Goal: Contribute content: Add original content to the website for others to see

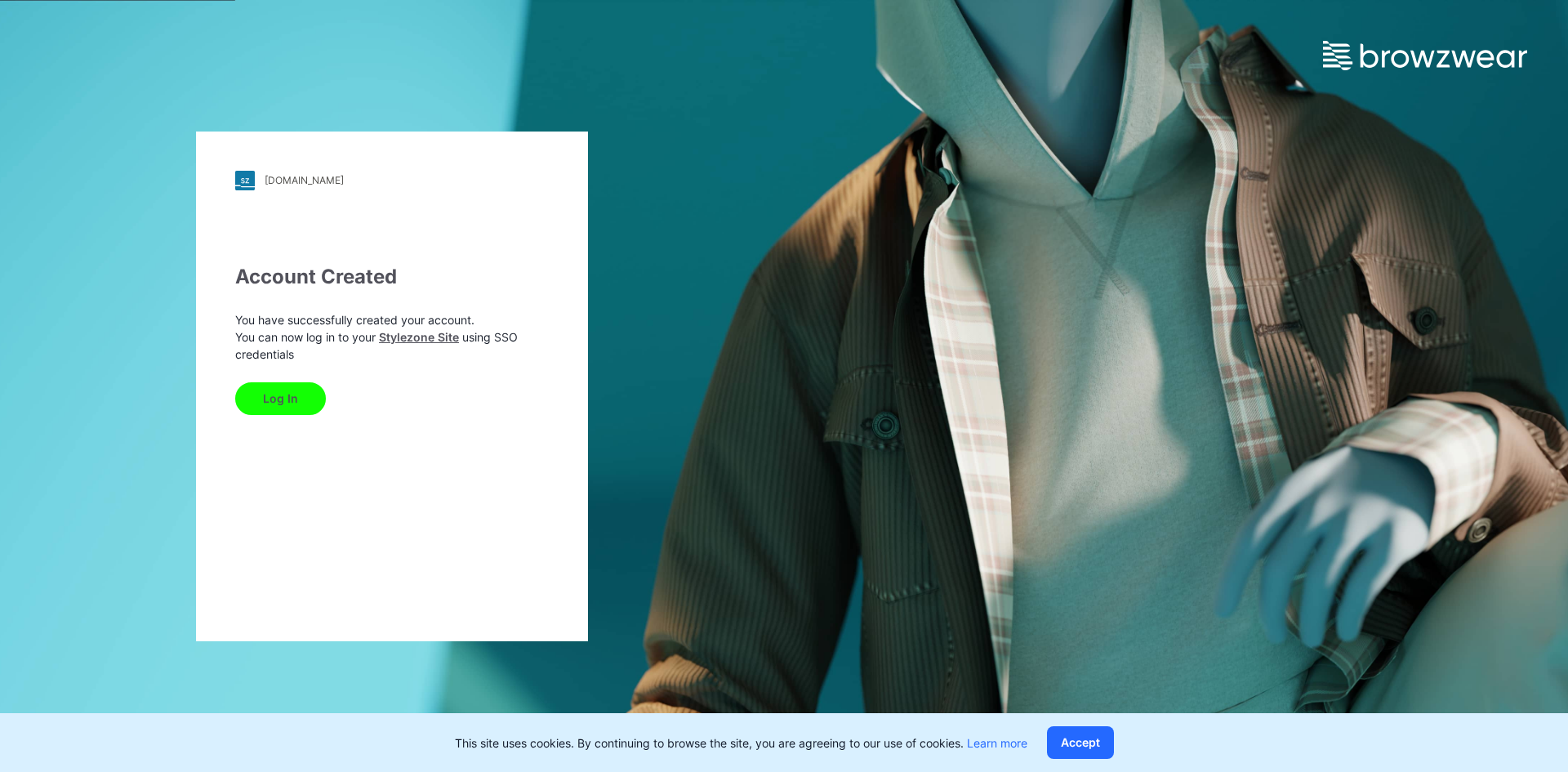
click at [284, 400] on button "Log In" at bounding box center [280, 399] width 90 height 33
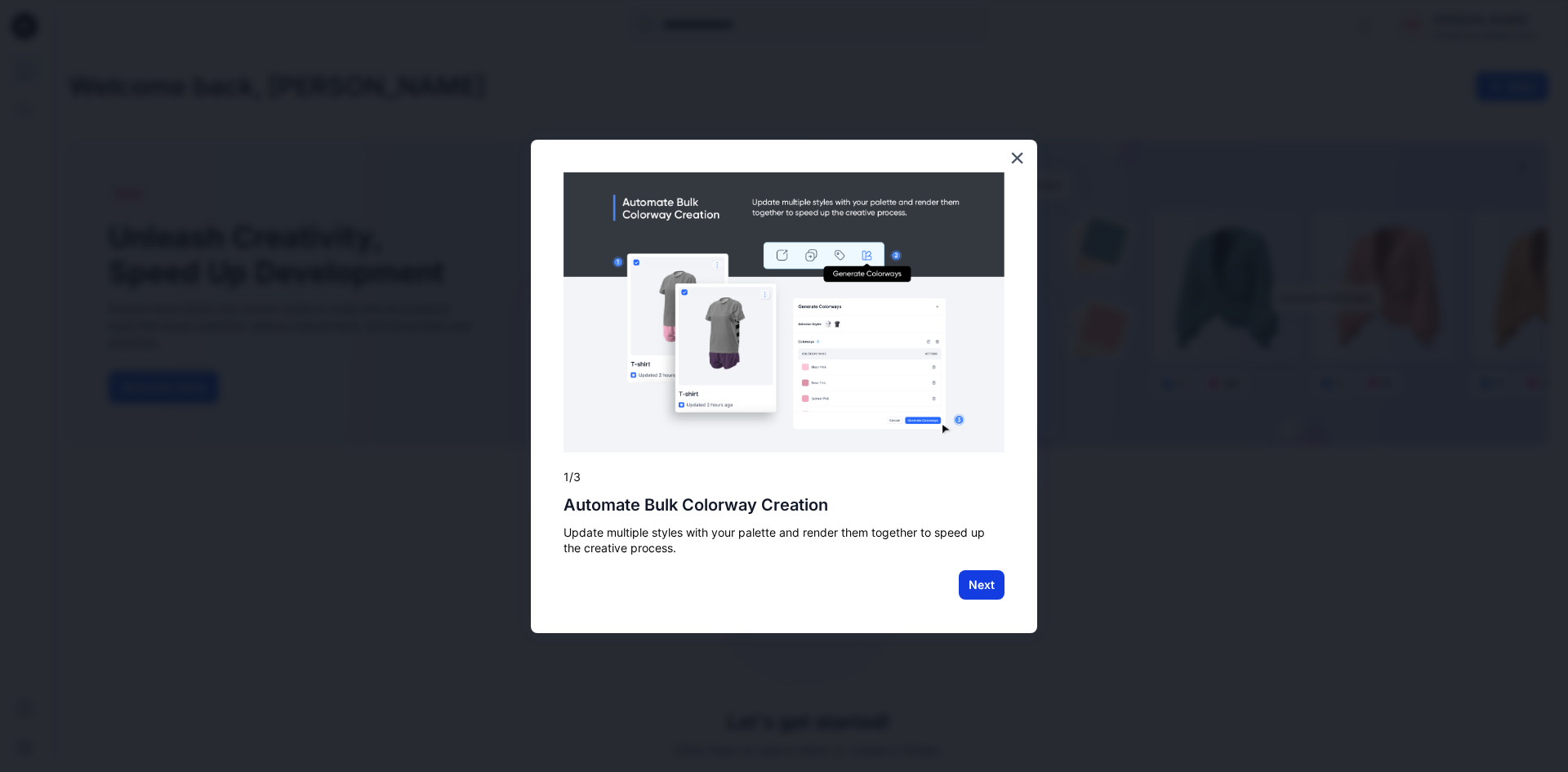
click at [989, 576] on button "Next" at bounding box center [982, 585] width 46 height 30
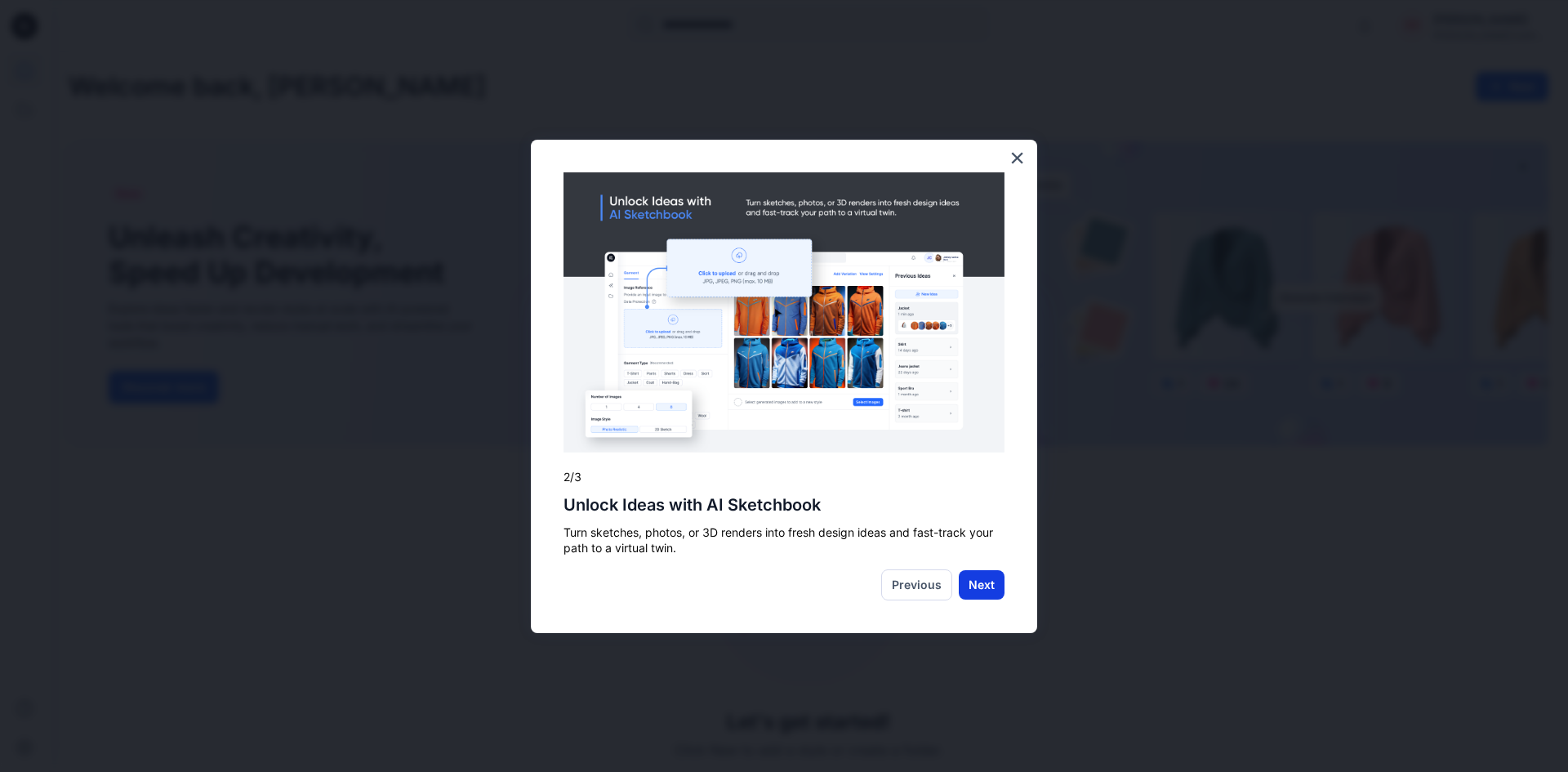
click at [983, 585] on button "Next" at bounding box center [982, 585] width 46 height 30
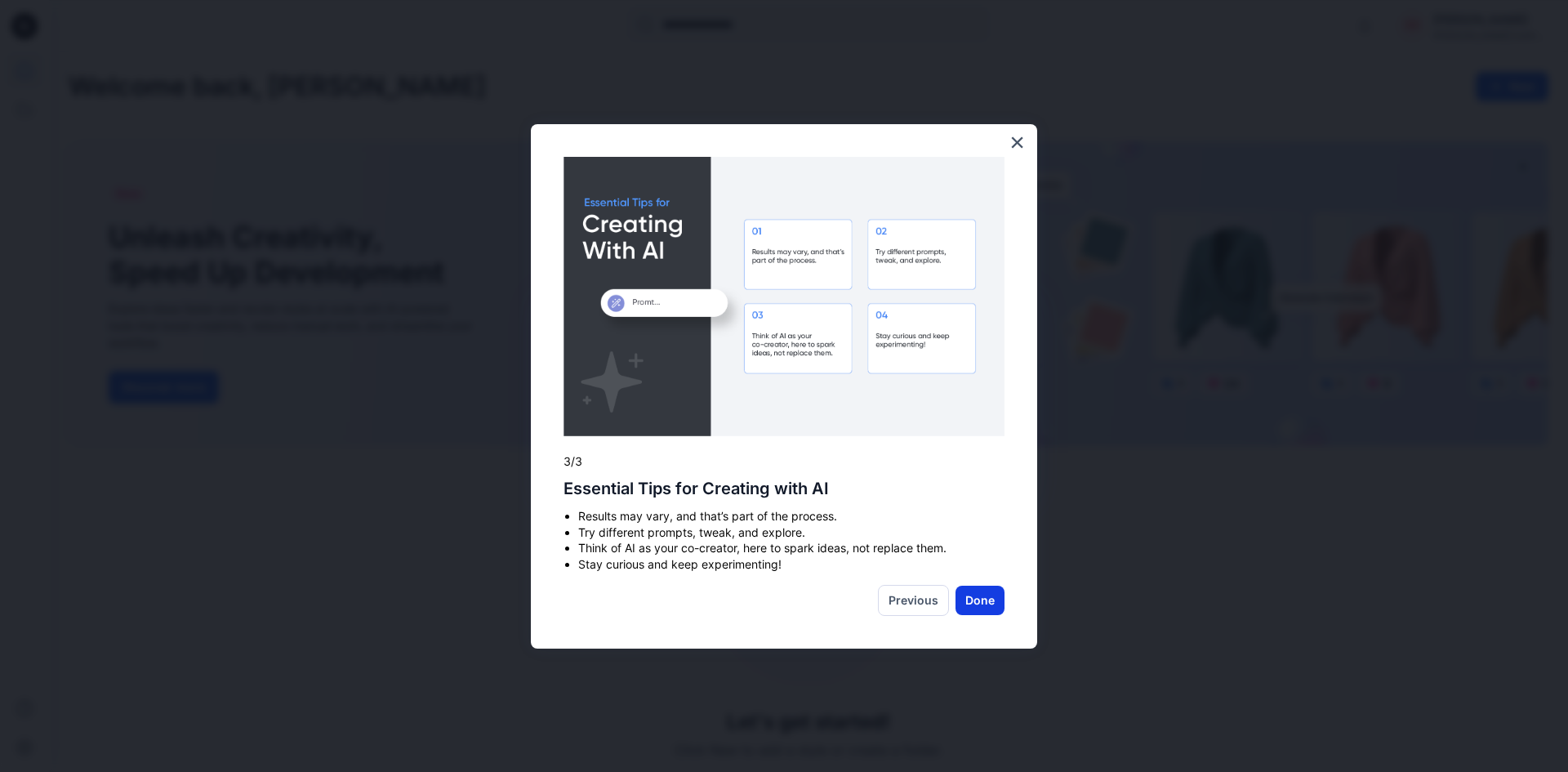
click at [987, 598] on button "Done" at bounding box center [980, 600] width 49 height 30
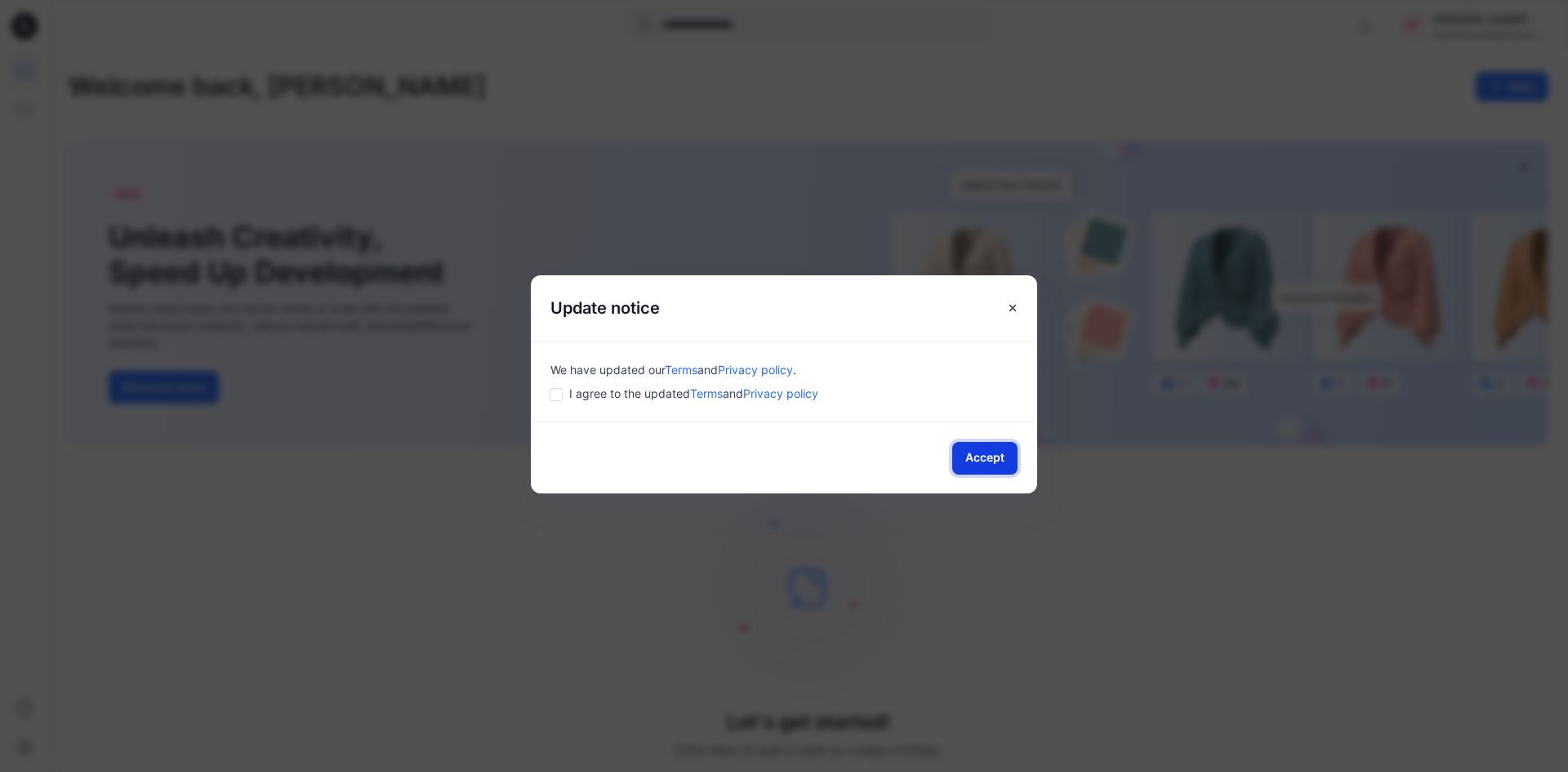
click at [991, 461] on button "Accept" at bounding box center [984, 458] width 65 height 33
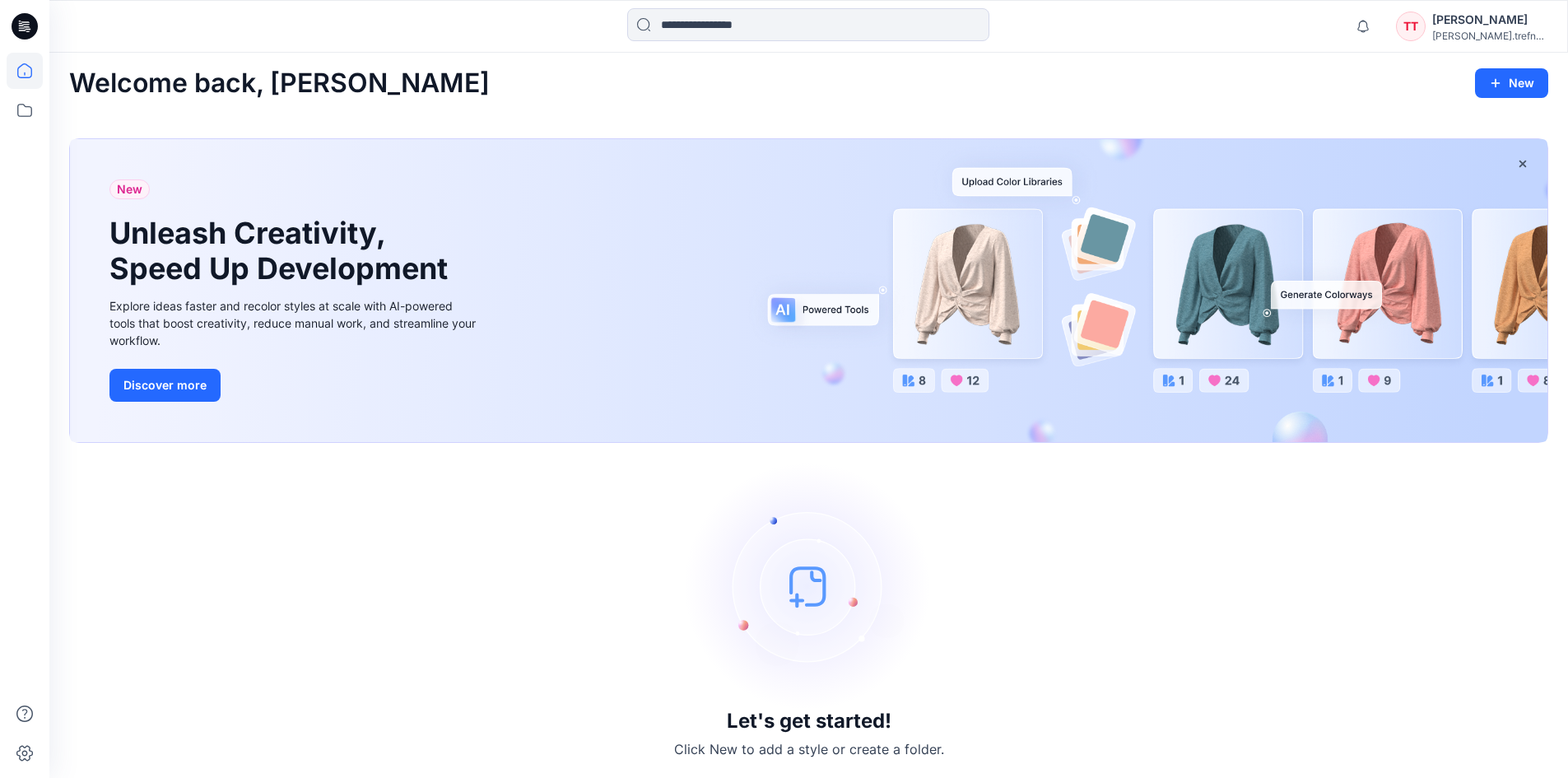
scroll to position [5, 0]
click at [814, 593] on img at bounding box center [809, 585] width 247 height 247
click at [1518, 76] on button "New" at bounding box center [1512, 82] width 73 height 30
click at [1484, 125] on p "New Style" at bounding box center [1460, 123] width 56 height 20
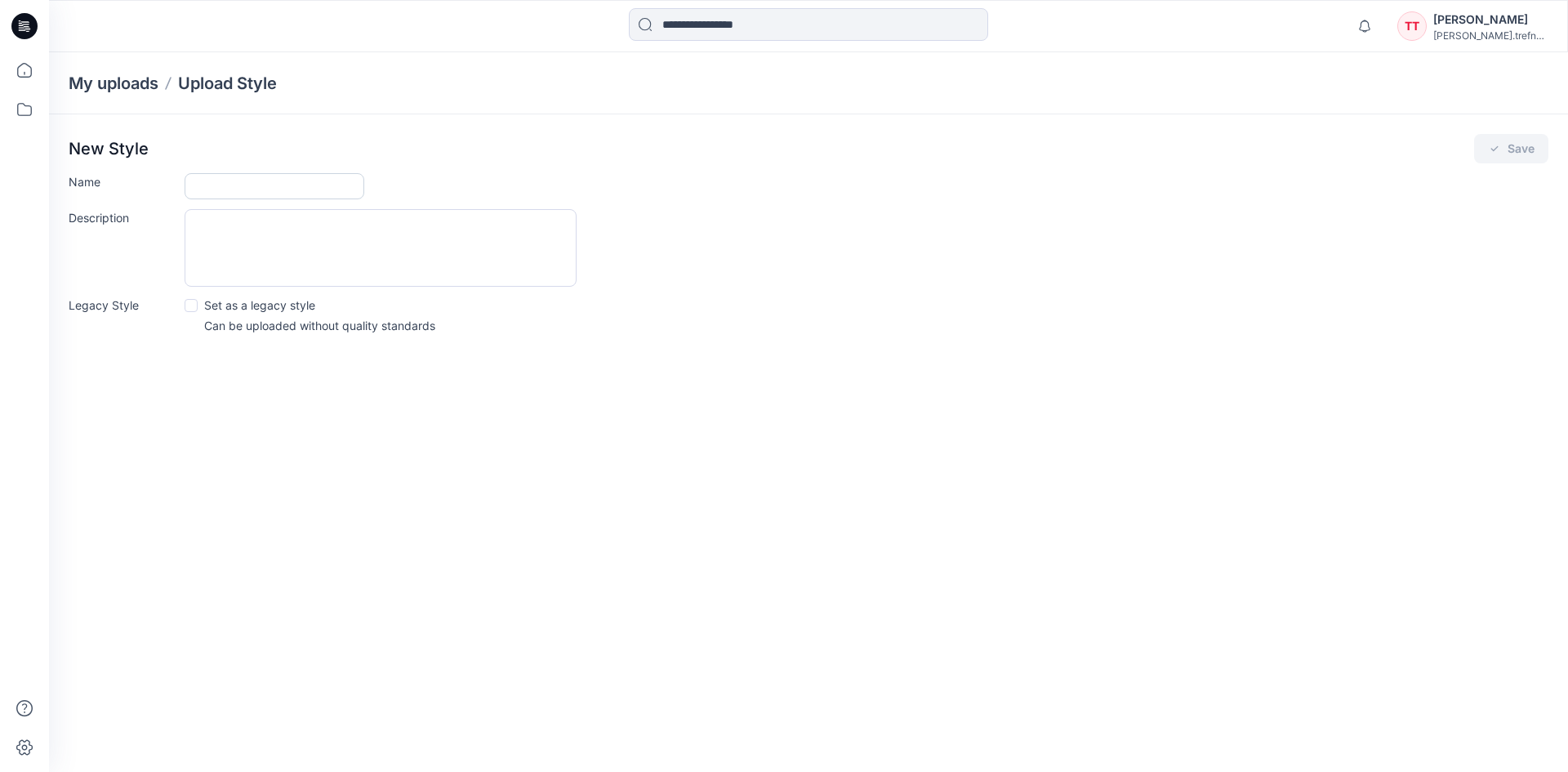
click at [263, 182] on input "Name" at bounding box center [274, 187] width 180 height 26
type input "*****"
click at [230, 230] on textarea "Description" at bounding box center [380, 247] width 392 height 77
click at [1511, 149] on button "Save" at bounding box center [1511, 149] width 74 height 30
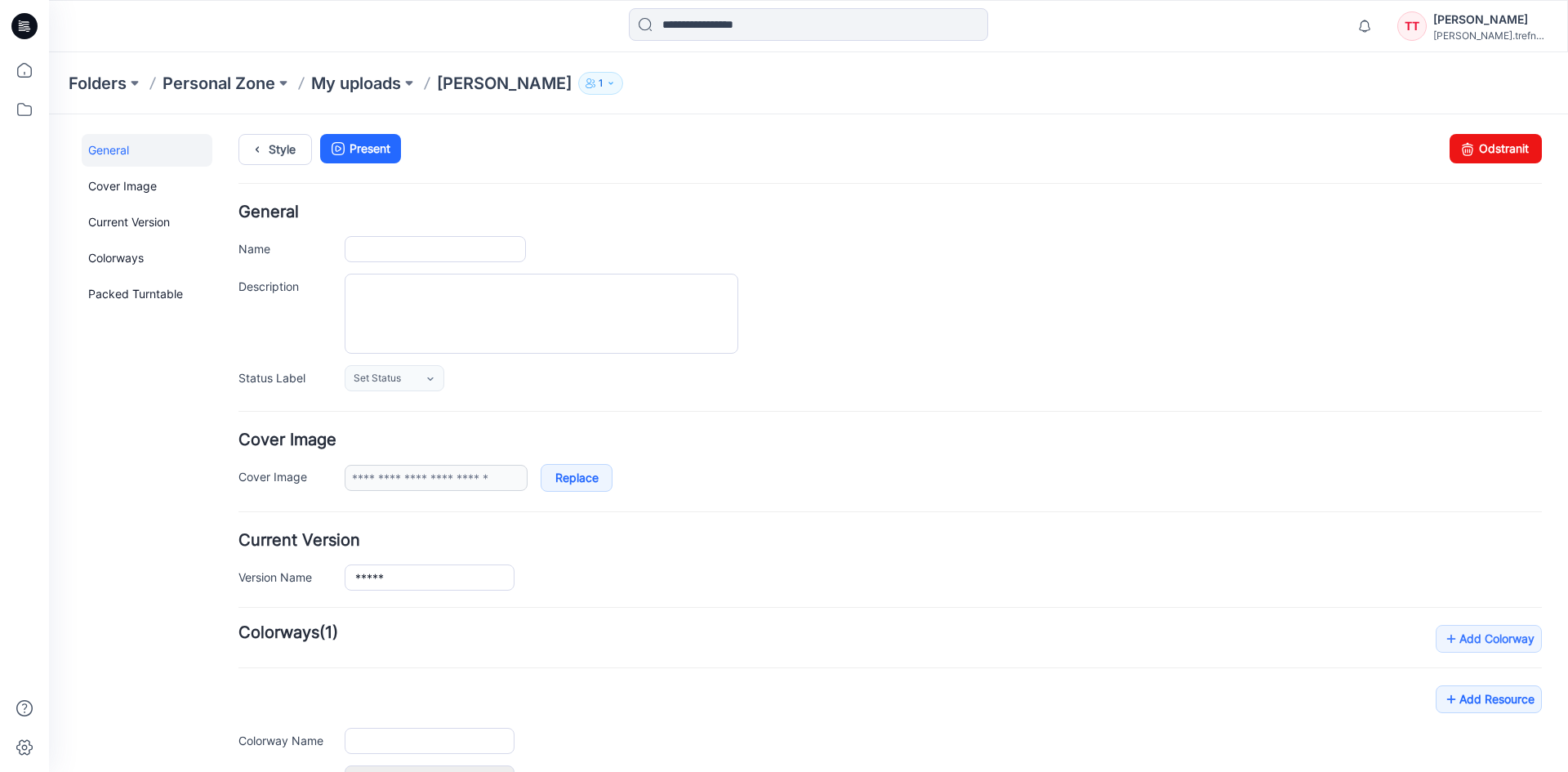
type input "*****"
type input "**********"
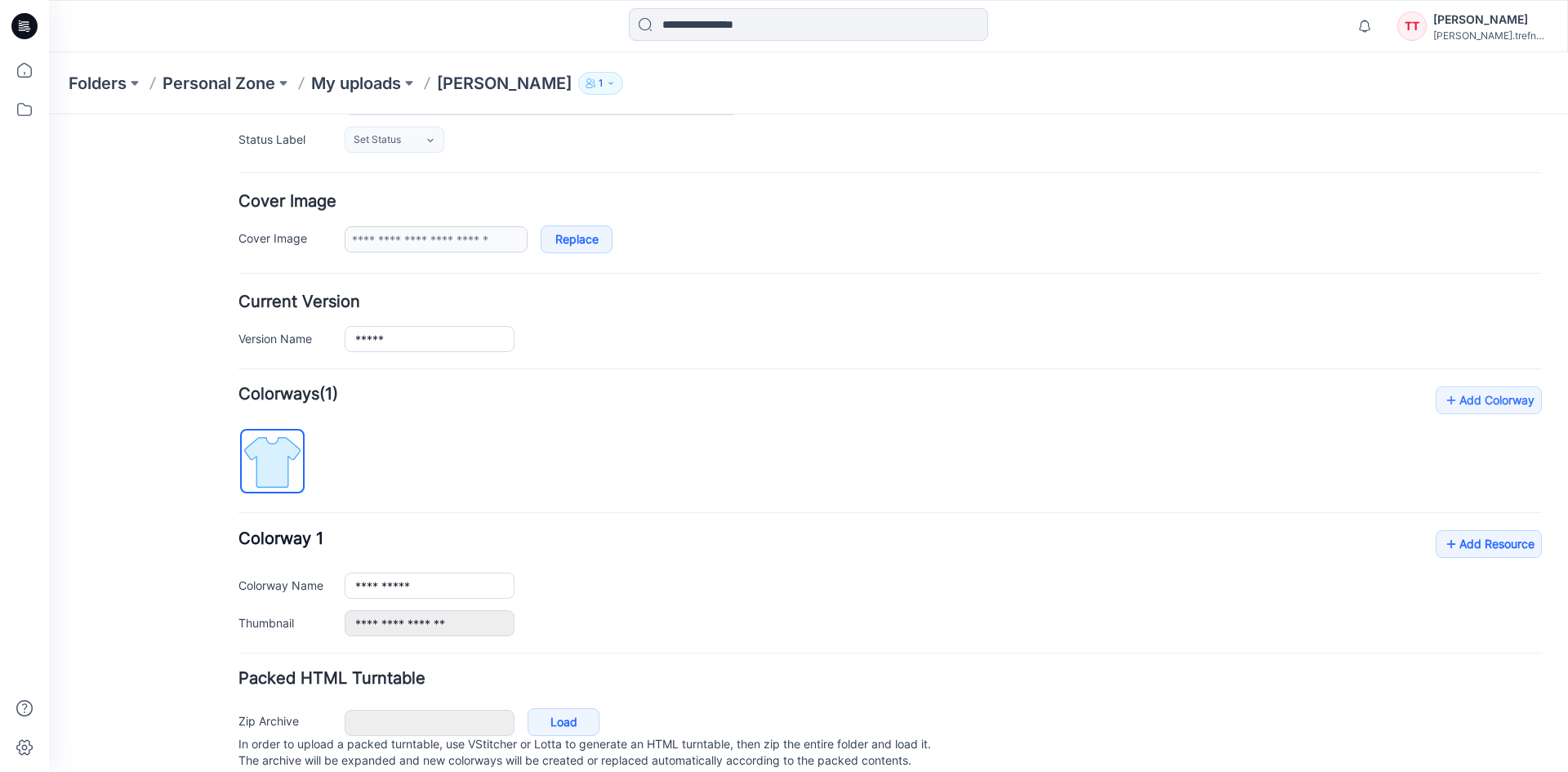
scroll to position [245, 0]
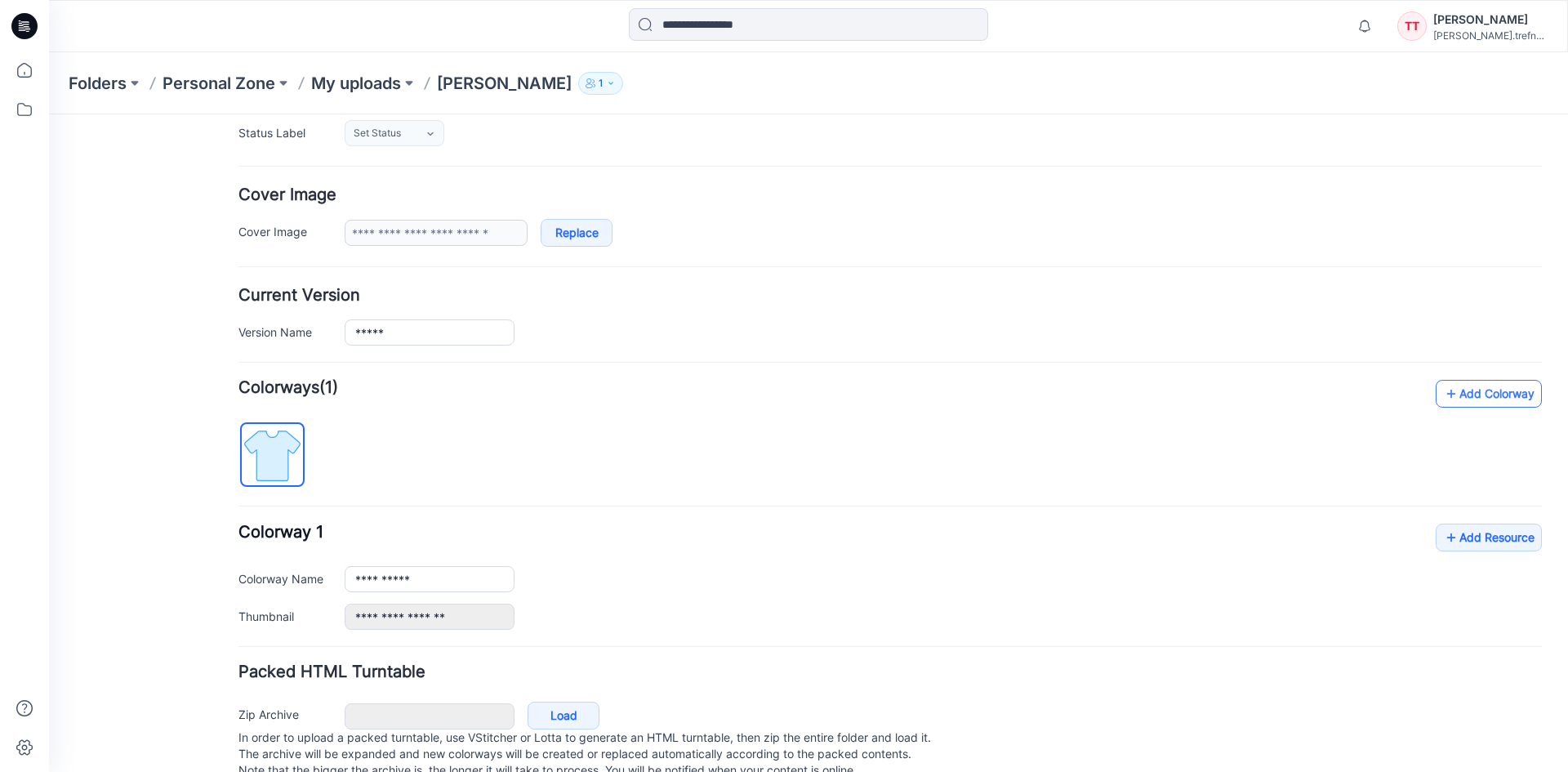
click at [1487, 390] on link "Add Colorway" at bounding box center [1488, 394] width 106 height 28
type input "**********"
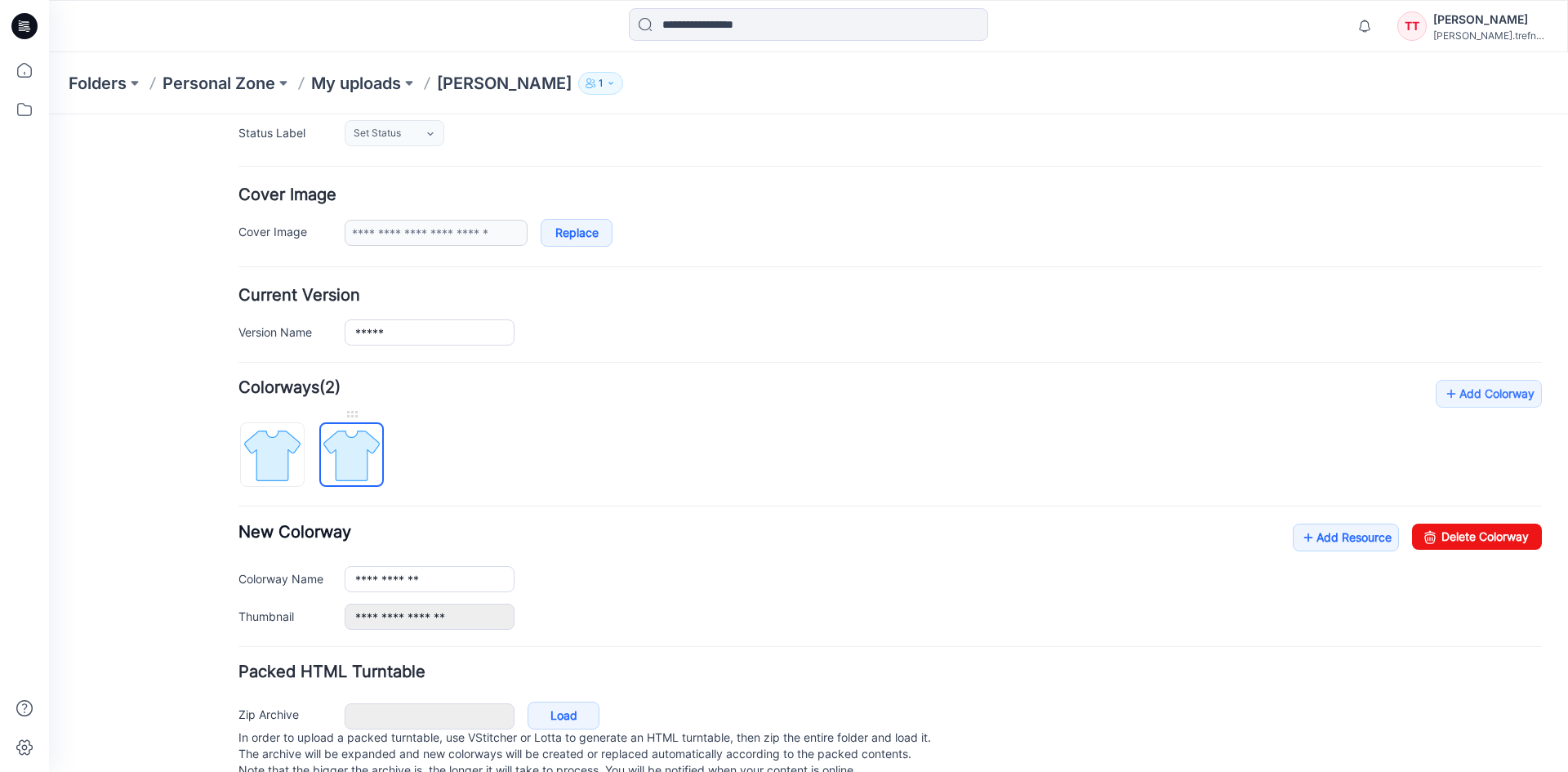
click at [354, 452] on img at bounding box center [351, 455] width 61 height 61
click at [358, 418] on div at bounding box center [351, 414] width 64 height 16
drag, startPoint x: 352, startPoint y: 421, endPoint x: 389, endPoint y: 468, distance: 59.8
click at [445, 473] on div "**********" at bounding box center [890, 505] width 1303 height 250
click at [363, 457] on img at bounding box center [351, 455] width 61 height 61
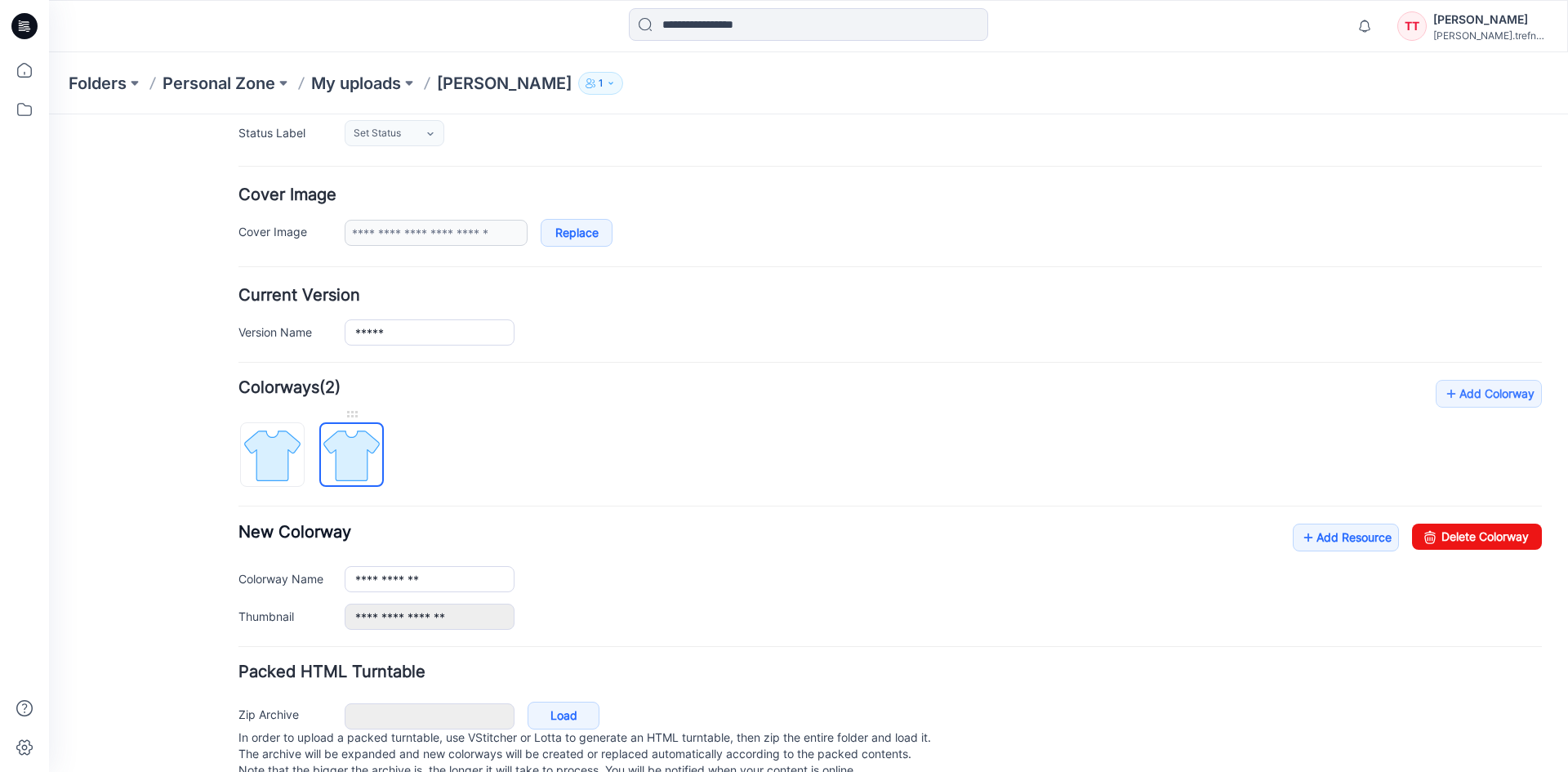
click at [363, 457] on img at bounding box center [351, 455] width 61 height 61
drag, startPoint x: 363, startPoint y: 457, endPoint x: 292, endPoint y: 453, distance: 71.1
click at [286, 458] on div at bounding box center [317, 446] width 159 height 84
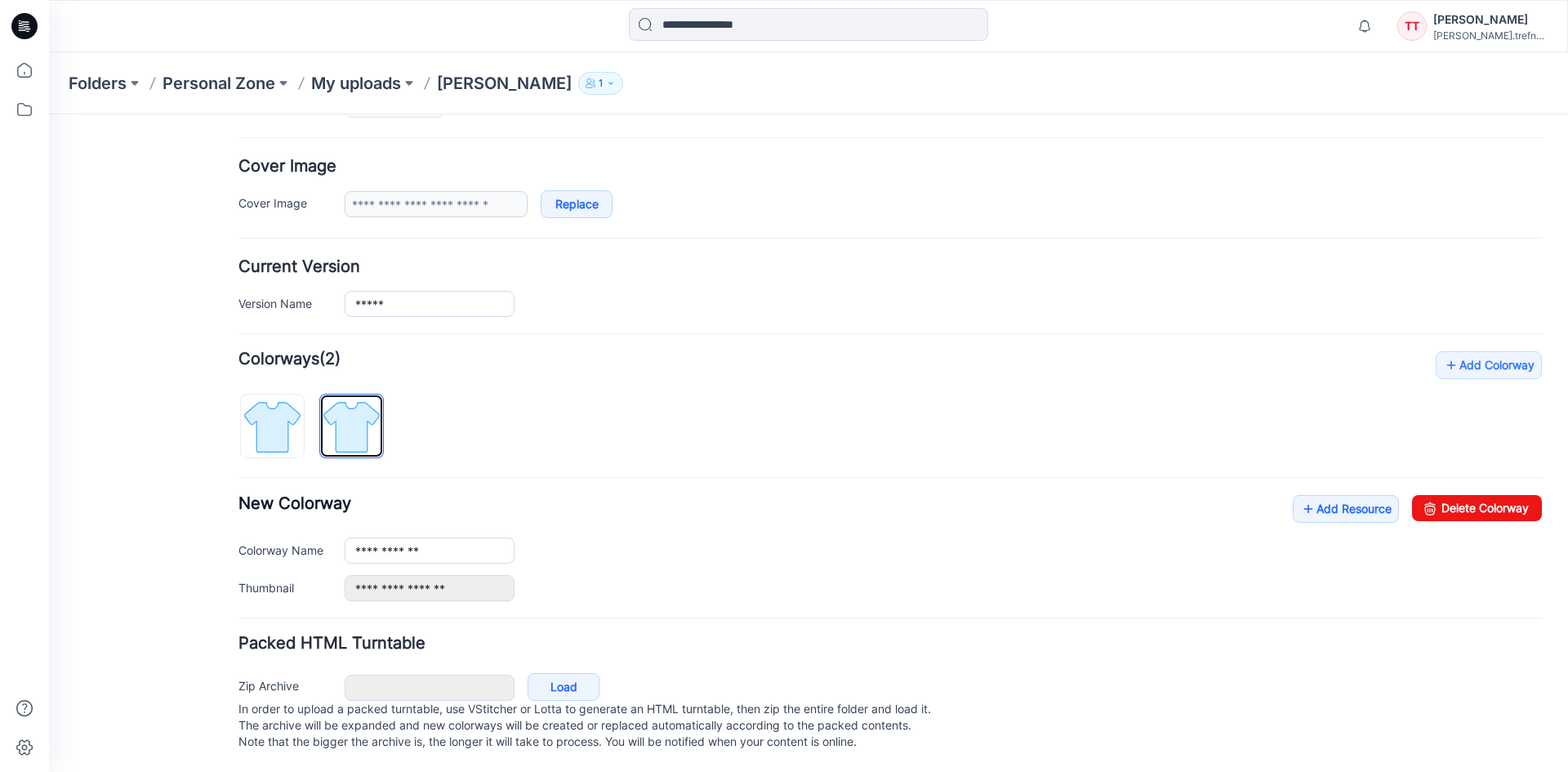
scroll to position [290, 0]
click at [480, 538] on input "**********" at bounding box center [429, 551] width 170 height 26
click at [1318, 495] on link "Add Resource" at bounding box center [1345, 509] width 106 height 28
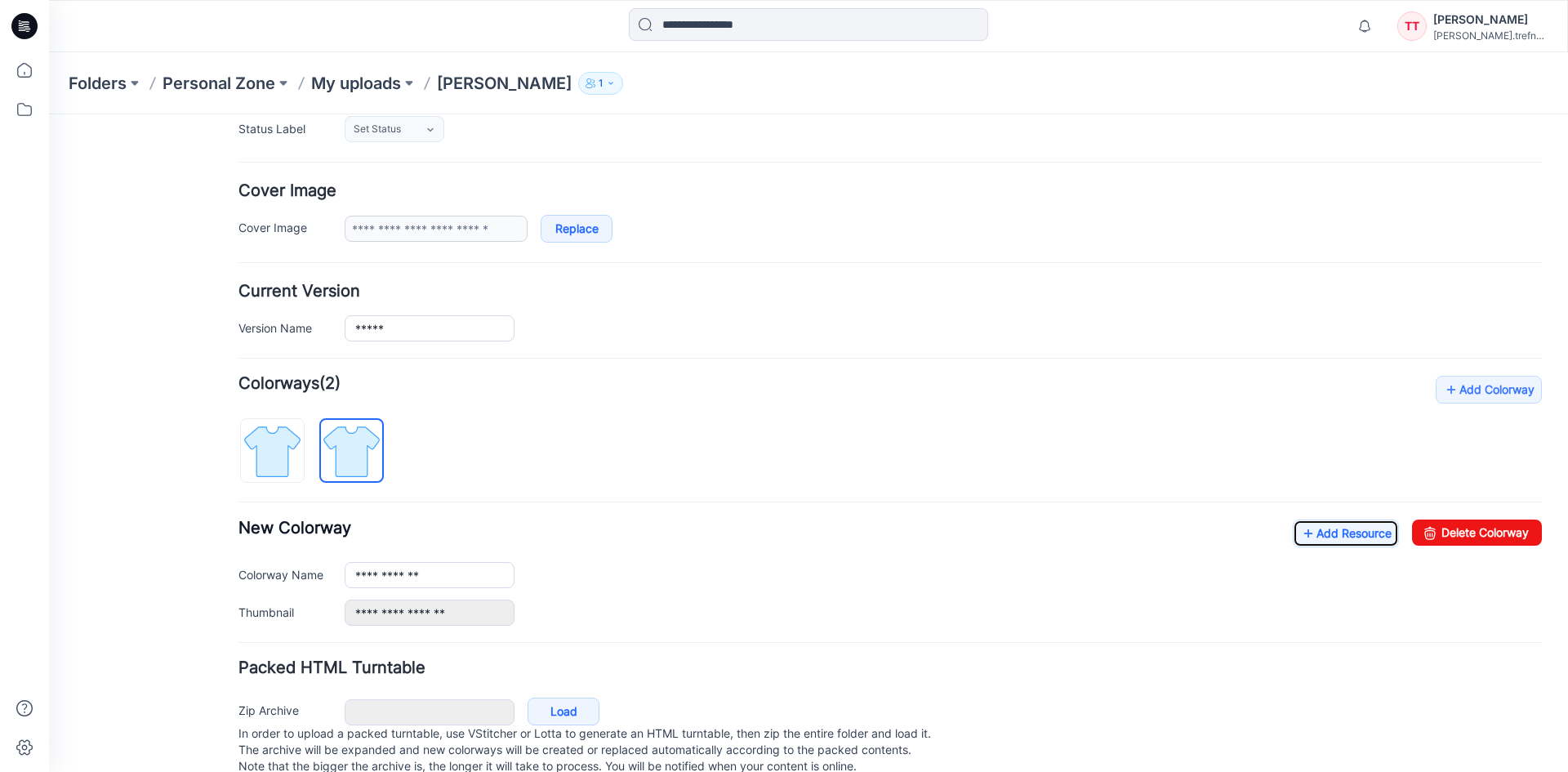
scroll to position [208, 0]
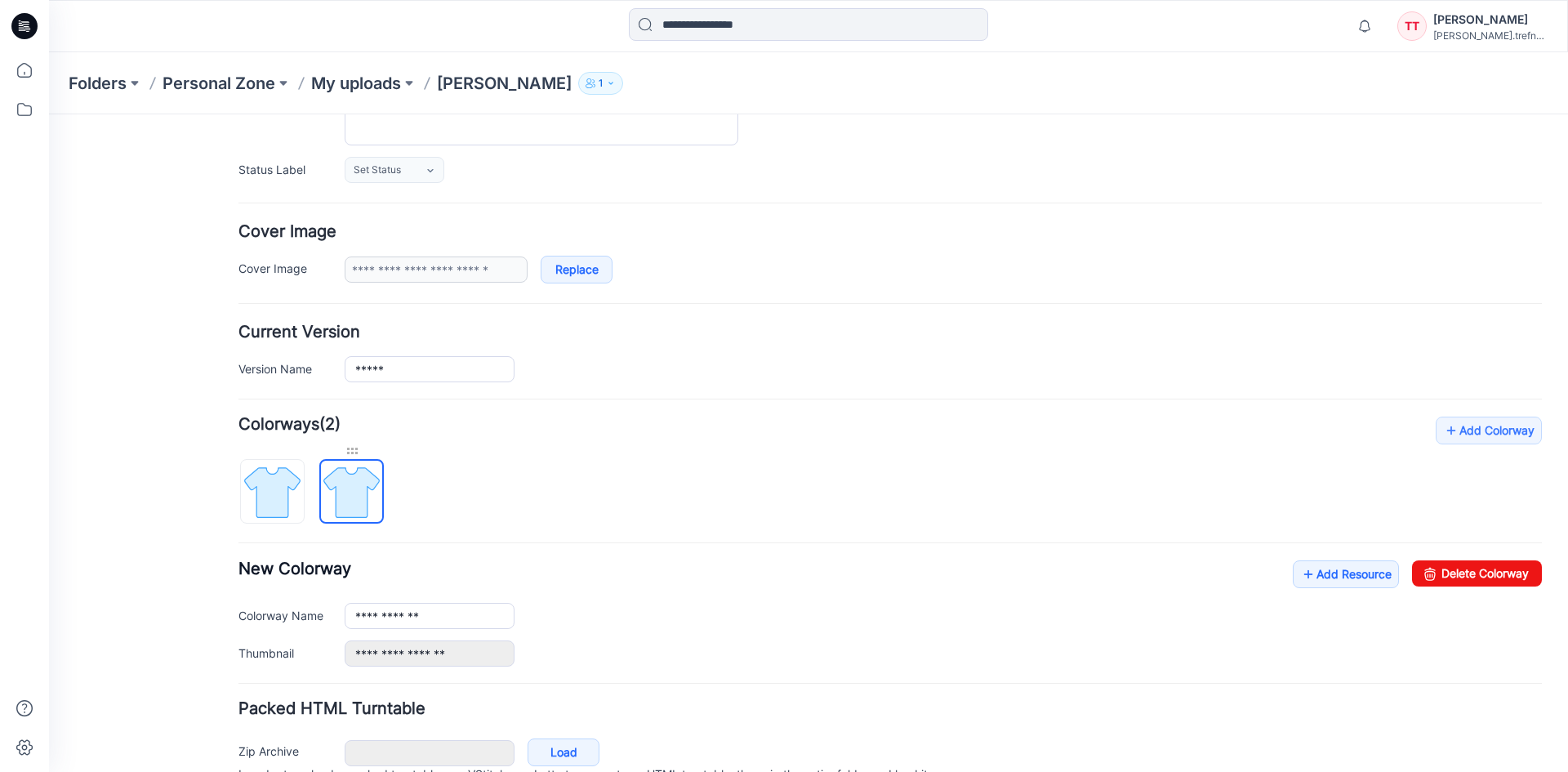
click at [350, 454] on div at bounding box center [351, 451] width 64 height 16
drag, startPoint x: 350, startPoint y: 454, endPoint x: 442, endPoint y: 455, distance: 92.0
click at [448, 455] on div "**********" at bounding box center [890, 542] width 1303 height 250
drag, startPoint x: 266, startPoint y: 469, endPoint x: 417, endPoint y: 462, distance: 151.2
click at [417, 462] on div "**********" at bounding box center [890, 542] width 1303 height 250
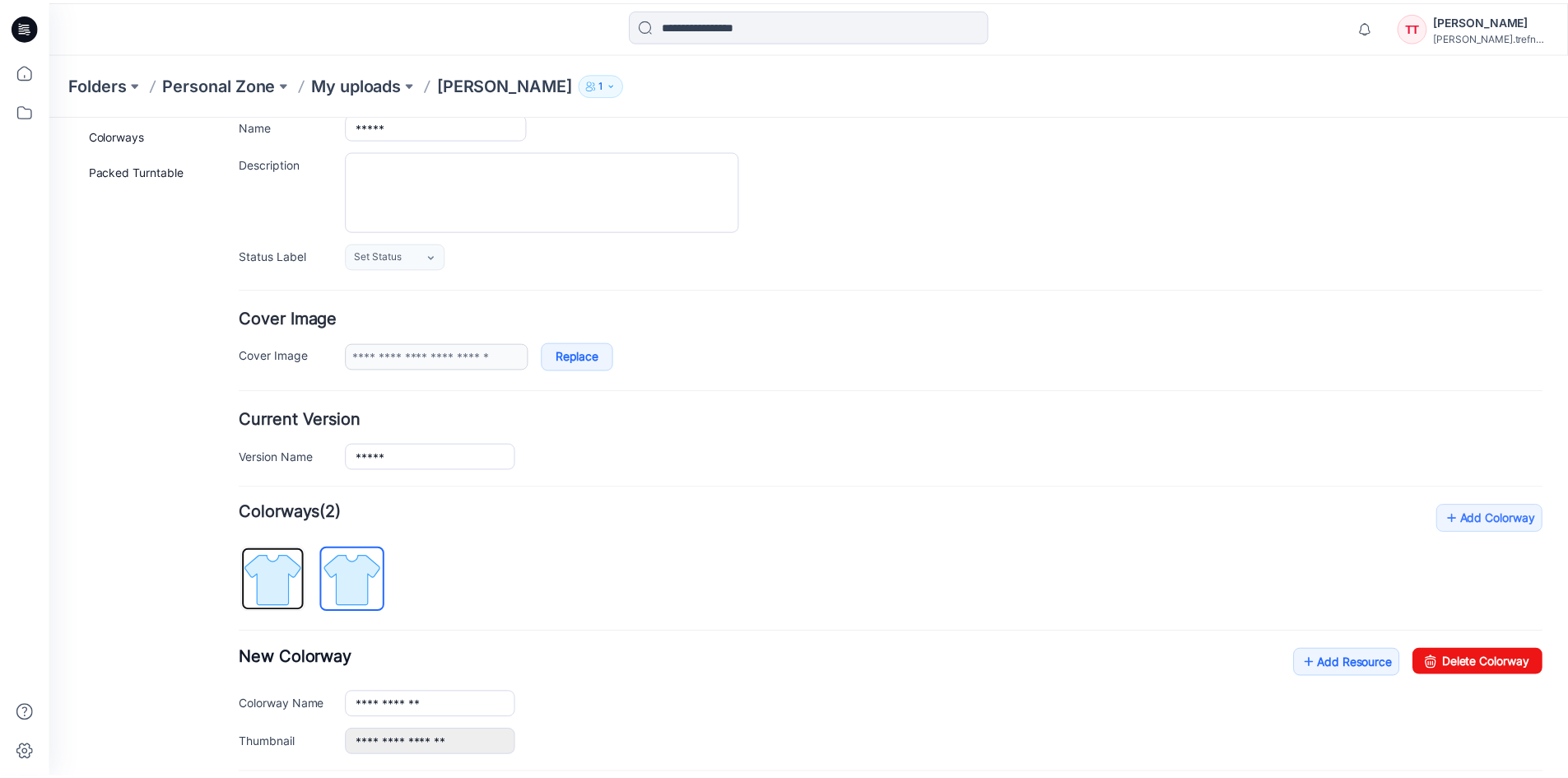
scroll to position [0, 0]
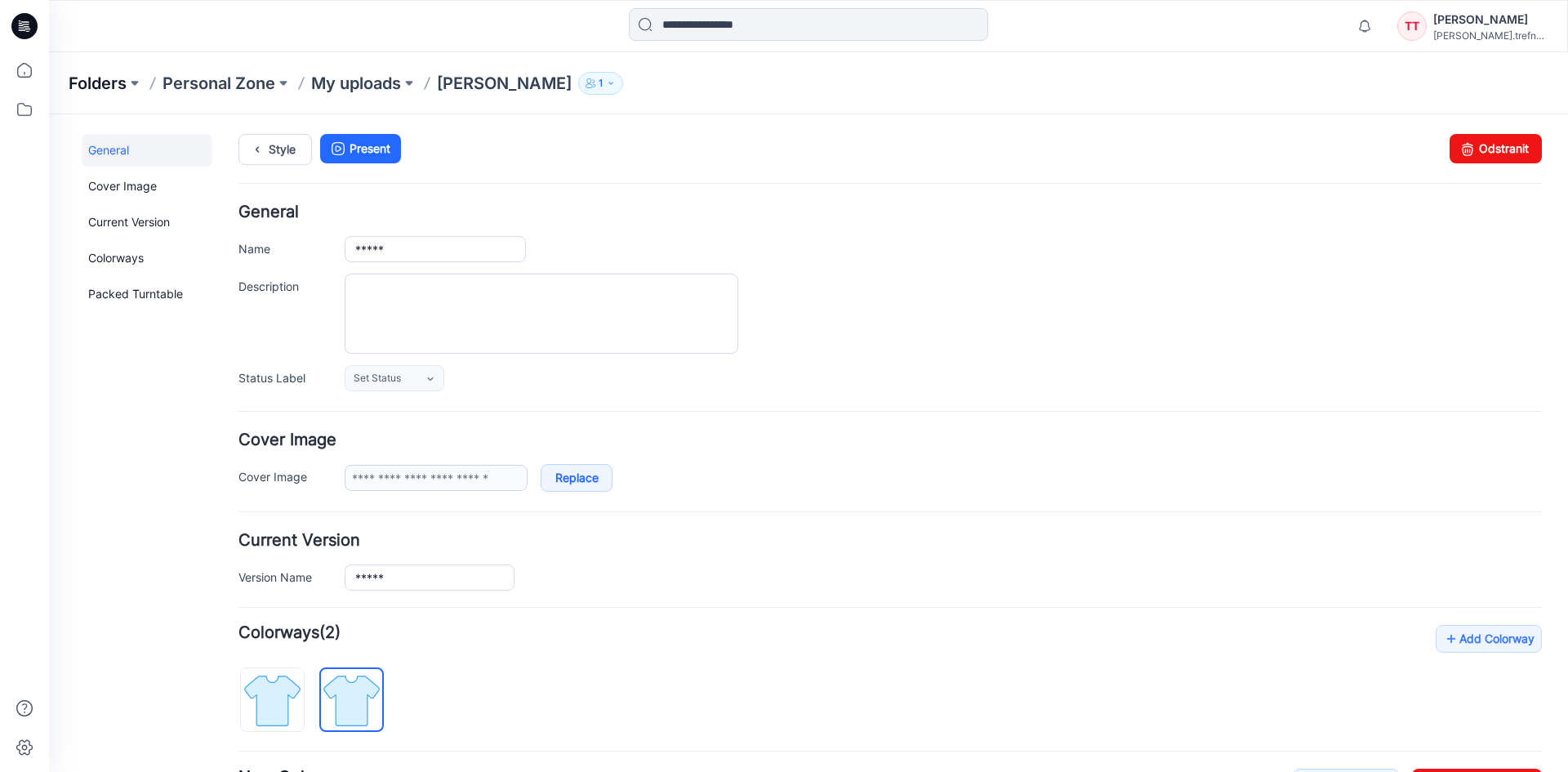
click at [99, 81] on p "Folders" at bounding box center [97, 83] width 58 height 23
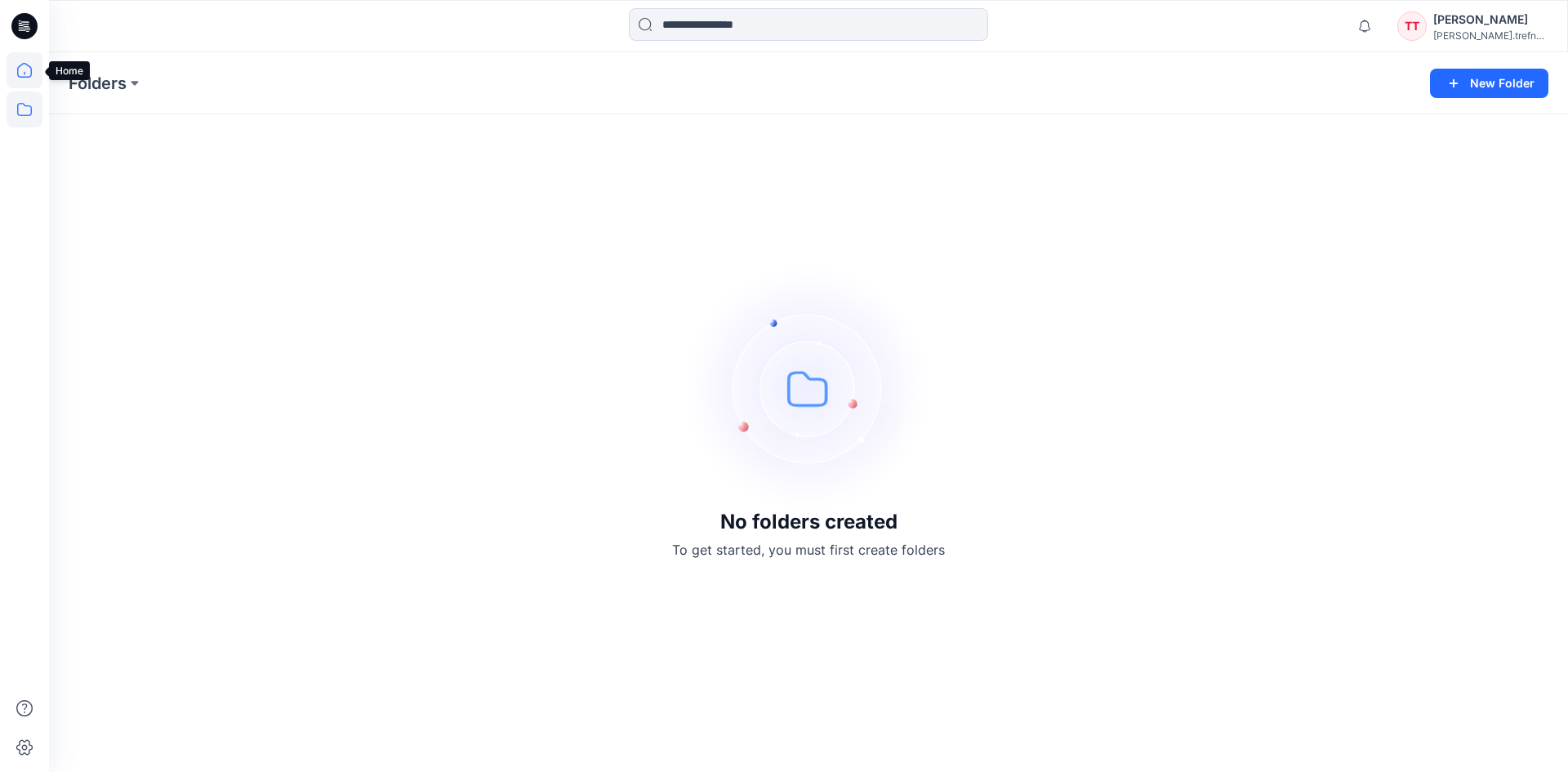
click at [35, 82] on icon at bounding box center [25, 71] width 36 height 36
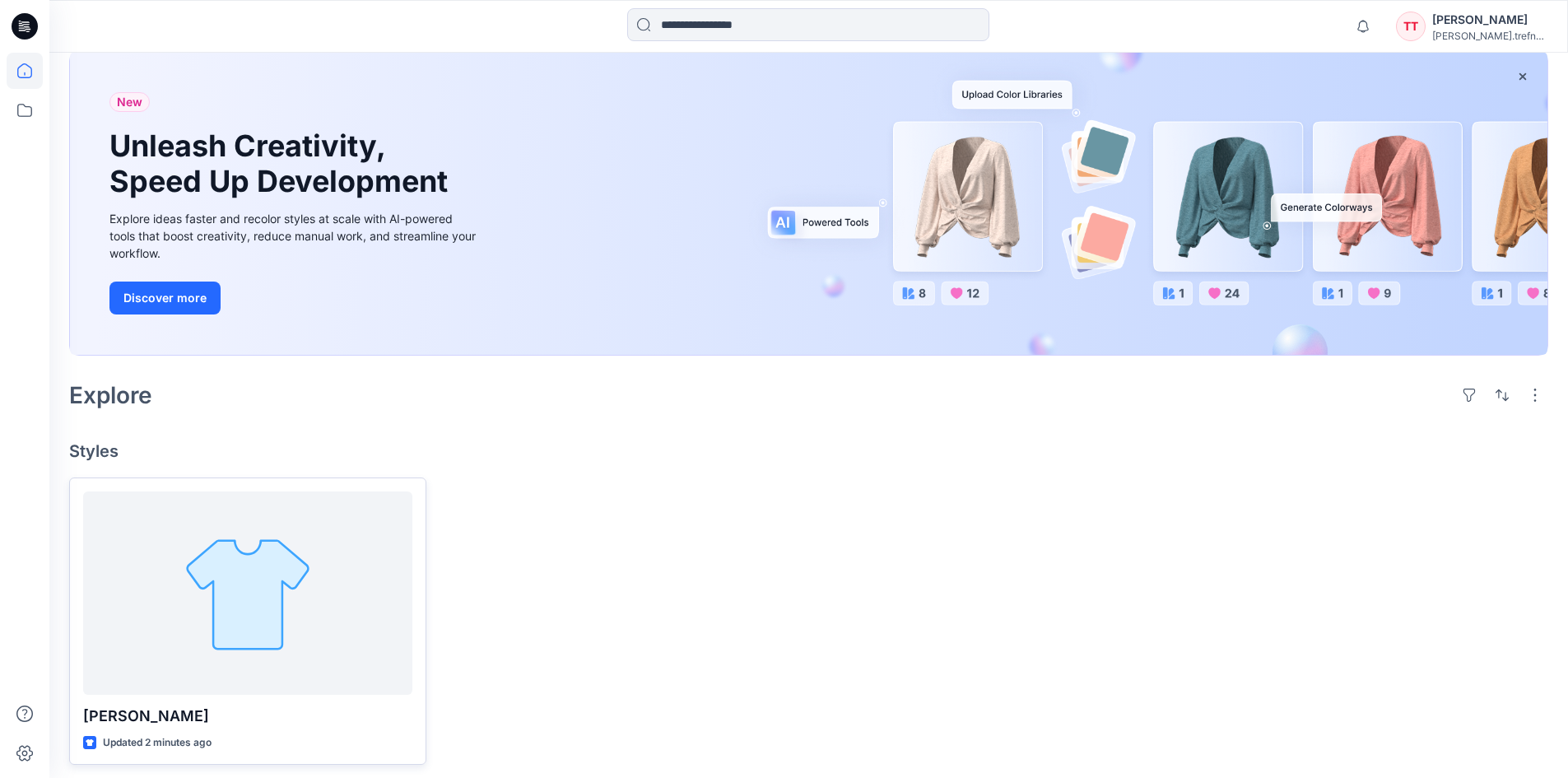
scroll to position [98, 0]
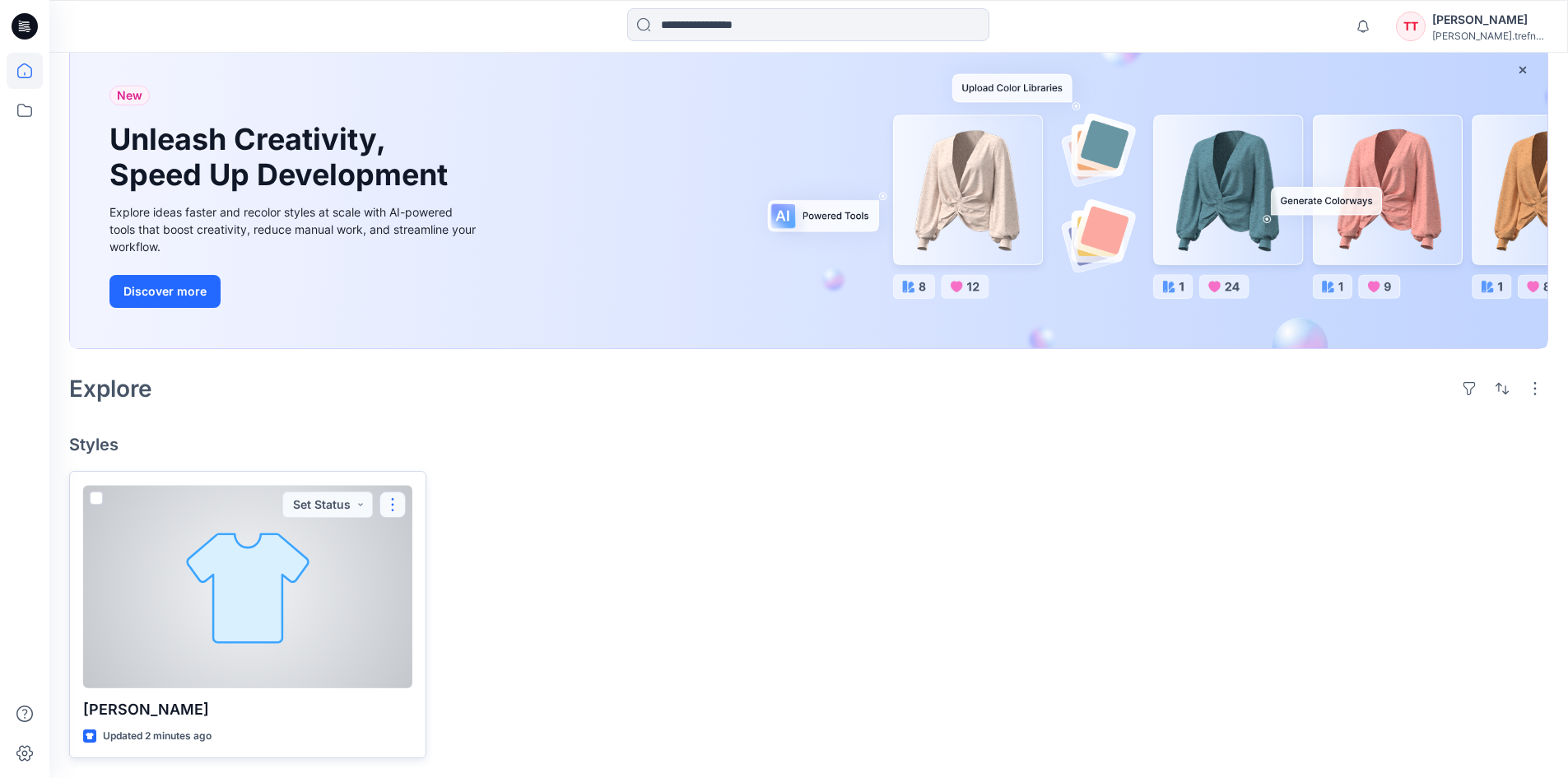
click at [390, 501] on button "button" at bounding box center [393, 505] width 27 height 27
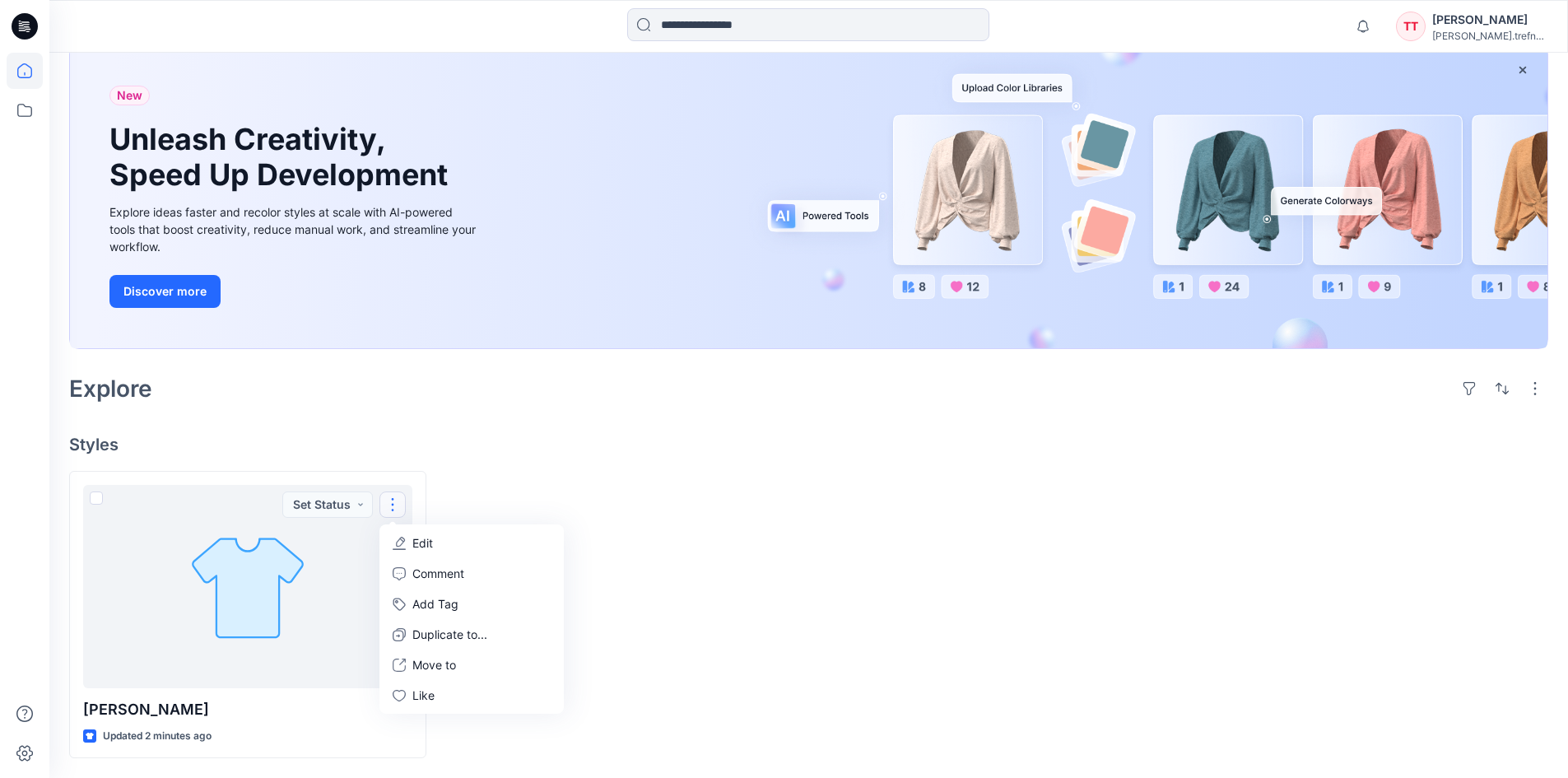
click at [621, 487] on div at bounding box center [621, 614] width 357 height 288
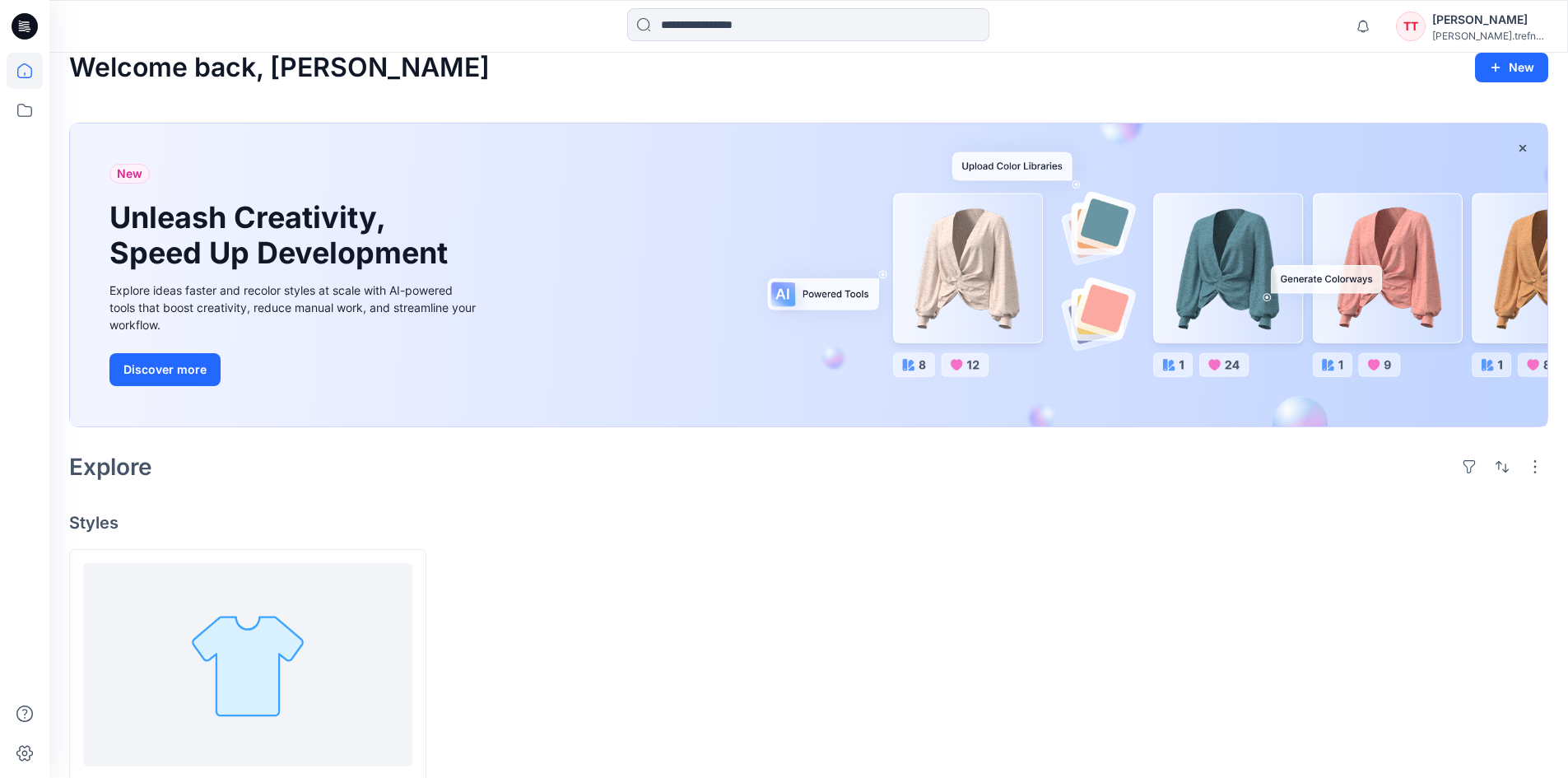
scroll to position [0, 0]
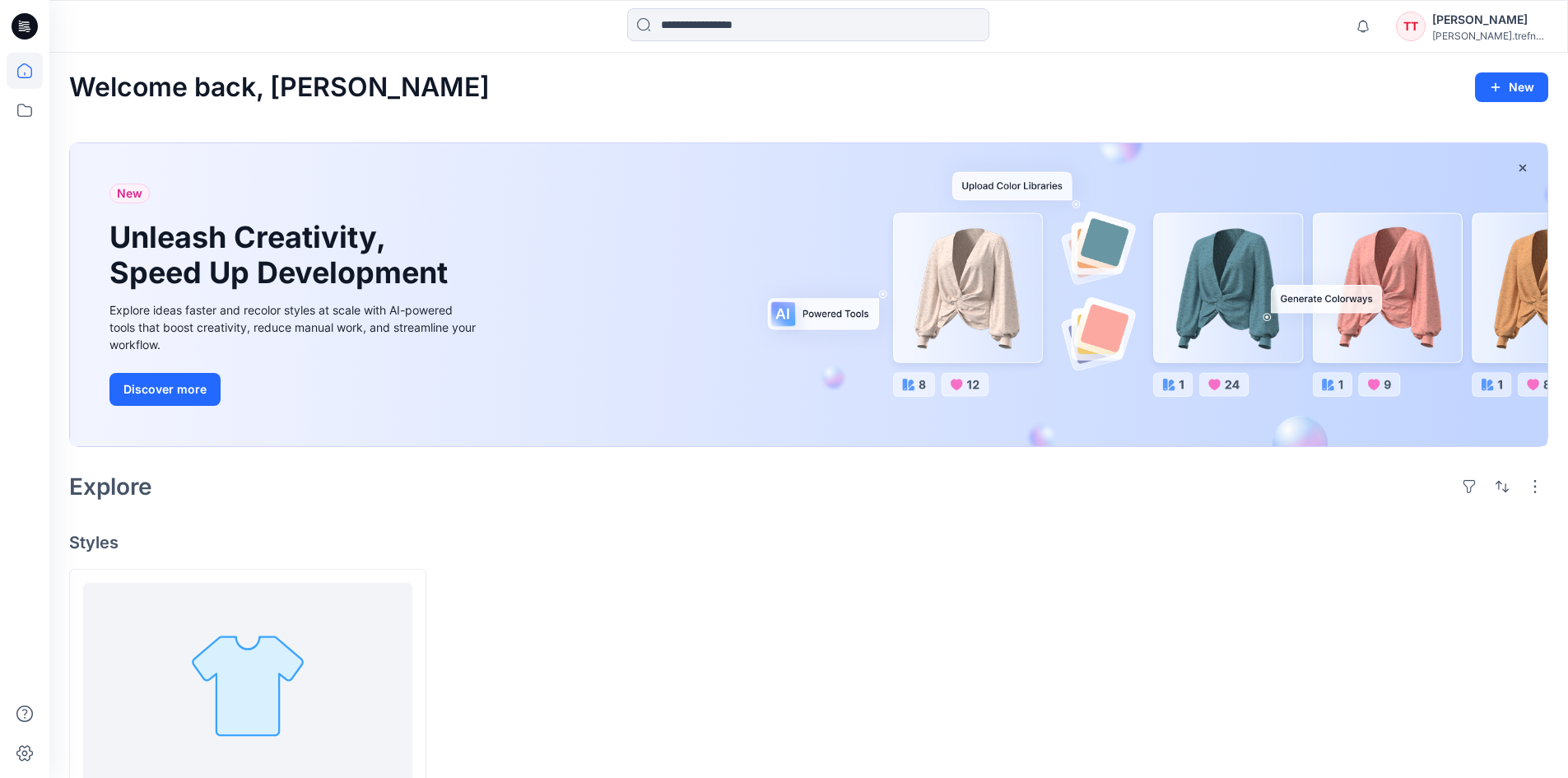
click at [29, 31] on icon at bounding box center [25, 27] width 27 height 27
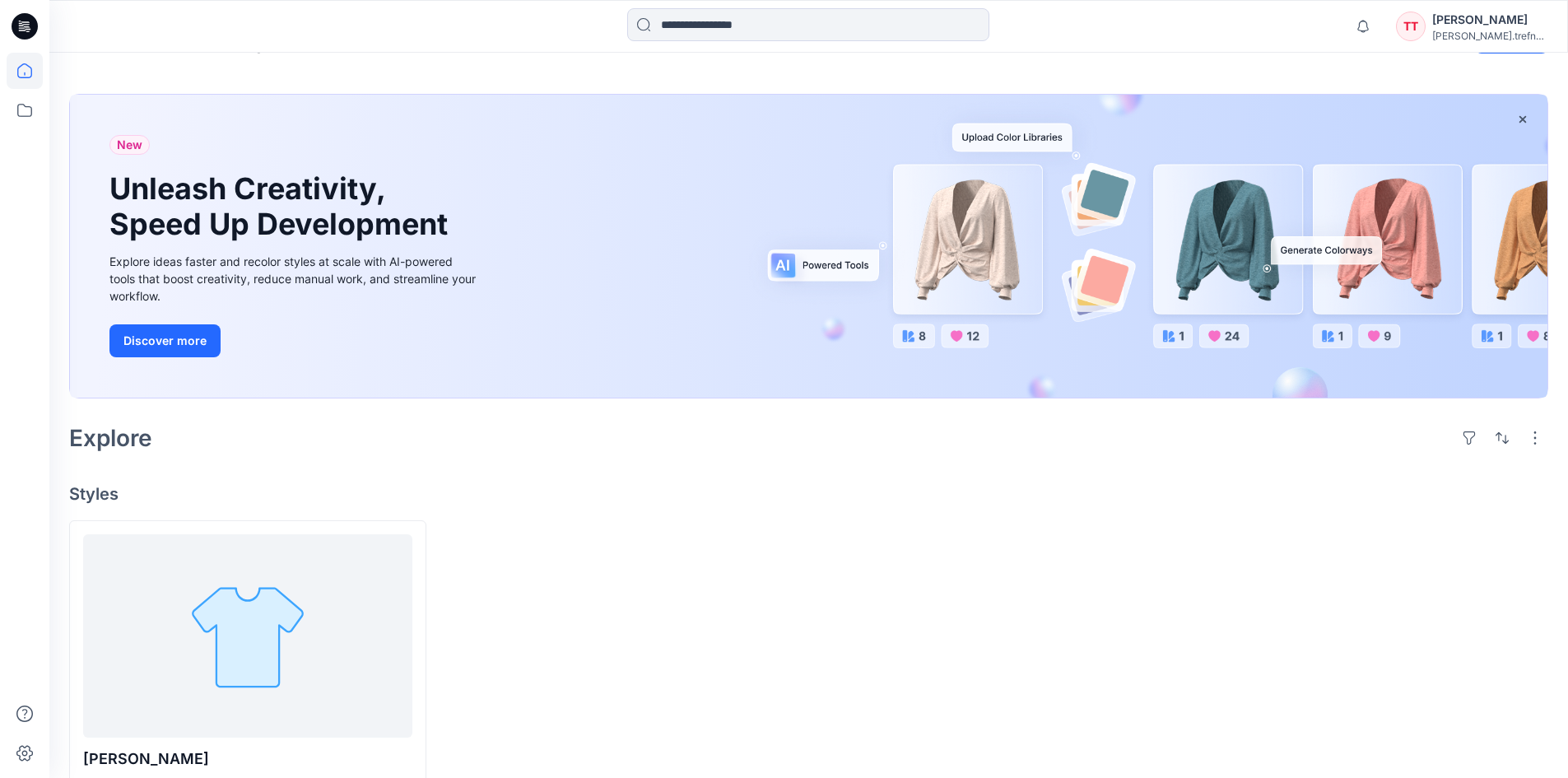
scroll to position [98, 0]
